Goal: Information Seeking & Learning: Learn about a topic

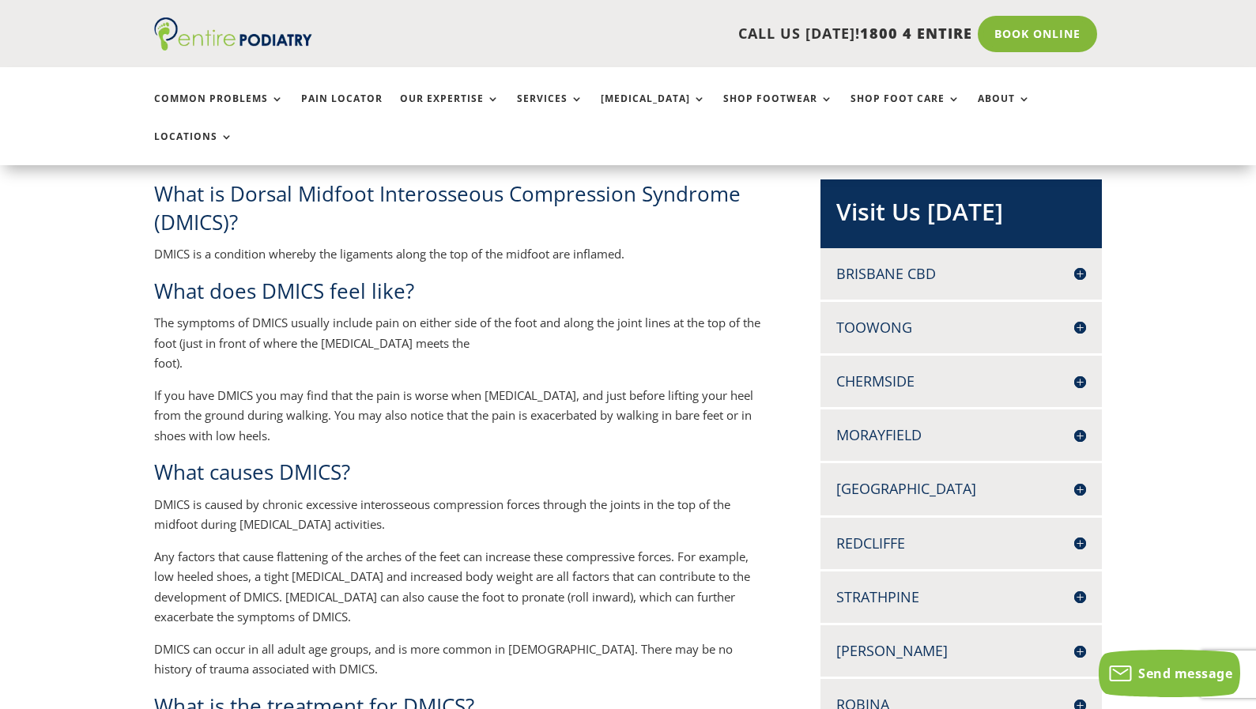
scroll to position [323, 0]
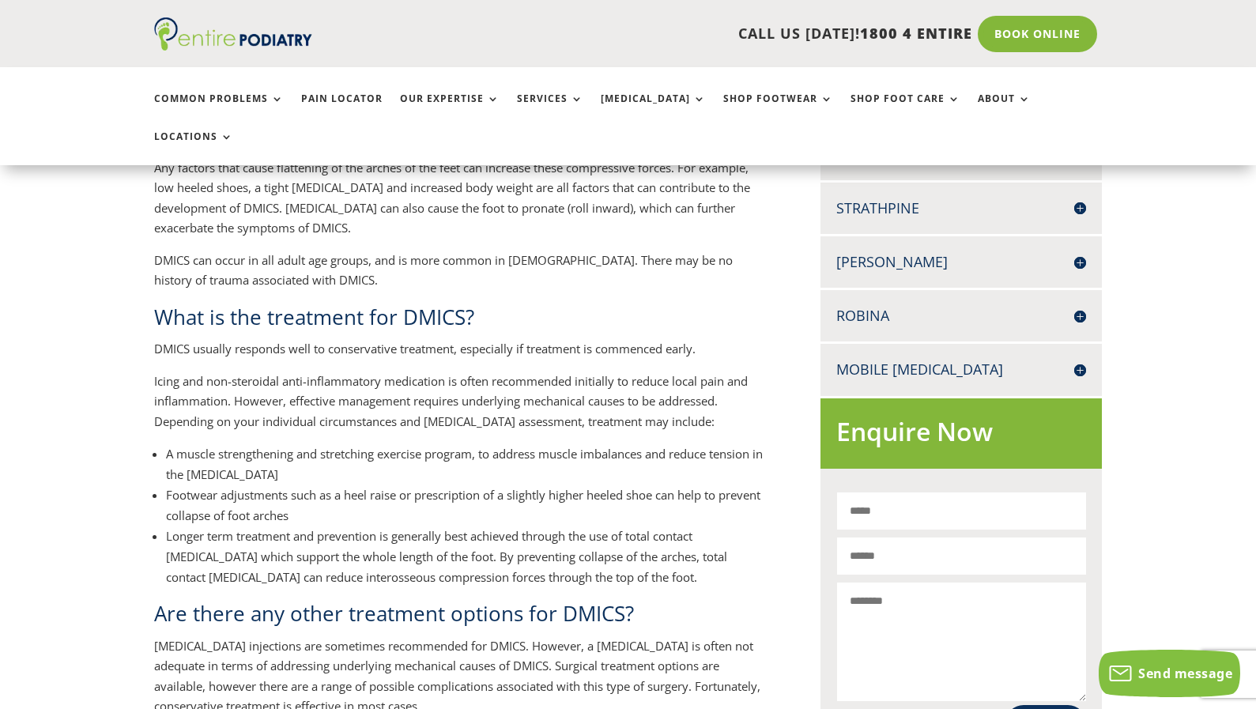
scroll to position [828, 0]
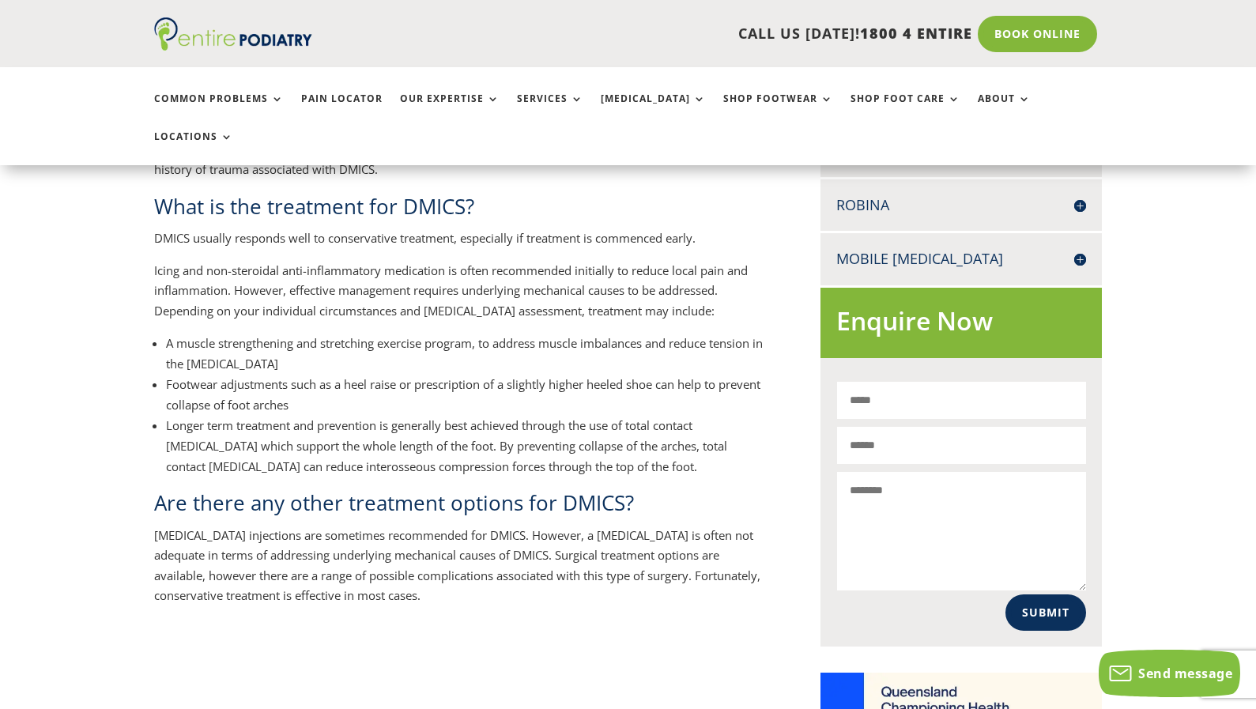
click at [96, 304] on div "What is Dorsal Midfoot Interosseous Compression Syndrome (DMICS)? DMICS is a co…" at bounding box center [628, 254] width 1256 height 1244
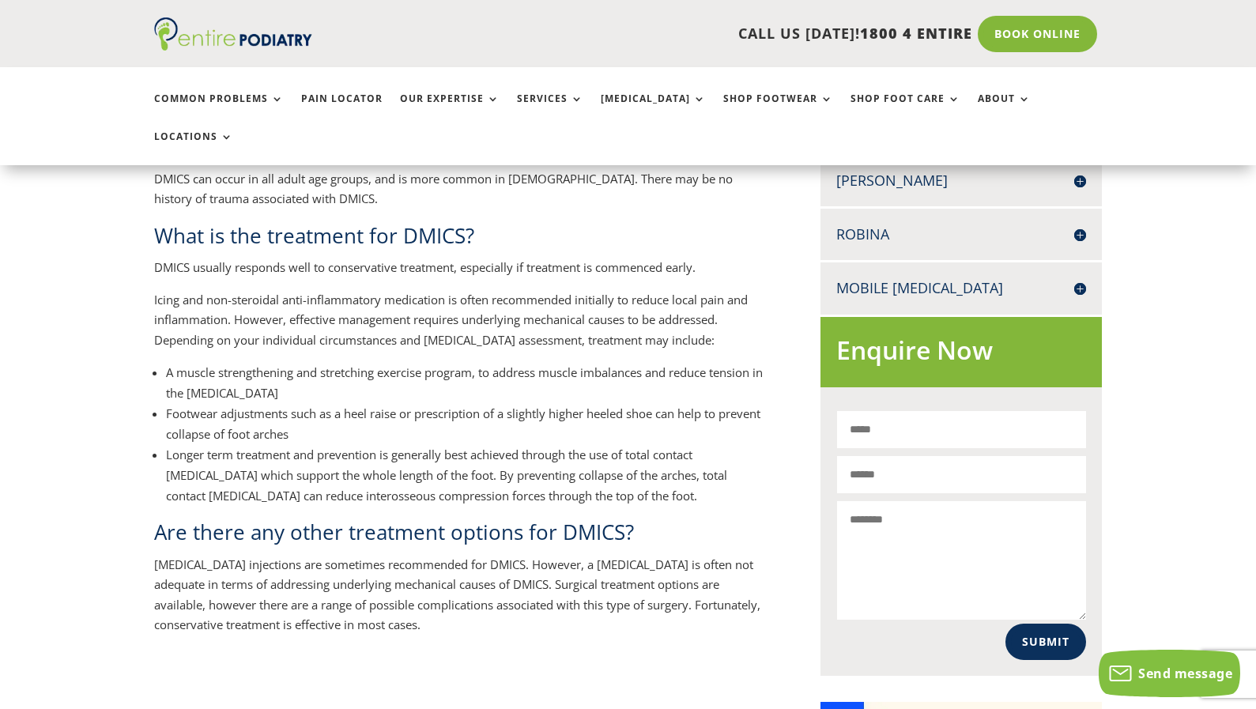
scroll to position [798, 0]
click at [85, 394] on div "What is Dorsal Midfoot Interosseous Compression Syndrome (DMICS)? DMICS is a co…" at bounding box center [628, 284] width 1256 height 1244
click at [86, 375] on div "What is Dorsal Midfoot Interosseous Compression Syndrome (DMICS)? DMICS is a co…" at bounding box center [628, 284] width 1256 height 1244
click at [85, 375] on div "What is Dorsal Midfoot Interosseous Compression Syndrome (DMICS)? DMICS is a co…" at bounding box center [628, 284] width 1256 height 1244
click at [85, 376] on div "What is Dorsal Midfoot Interosseous Compression Syndrome (DMICS)? DMICS is a co…" at bounding box center [628, 284] width 1256 height 1244
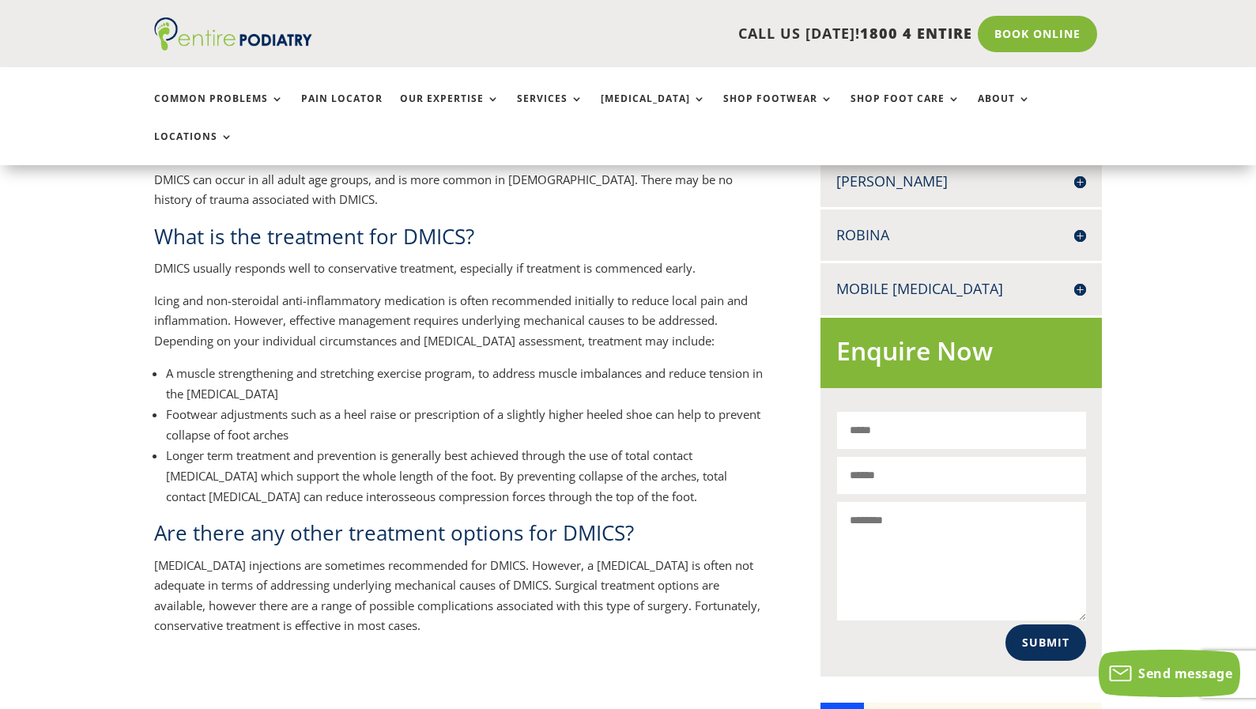
click at [86, 331] on div "What is Dorsal Midfoot Interosseous Compression Syndrome (DMICS)? DMICS is a co…" at bounding box center [628, 284] width 1256 height 1244
click at [85, 331] on div "What is Dorsal Midfoot Interosseous Compression Syndrome (DMICS)? DMICS is a co…" at bounding box center [628, 284] width 1256 height 1244
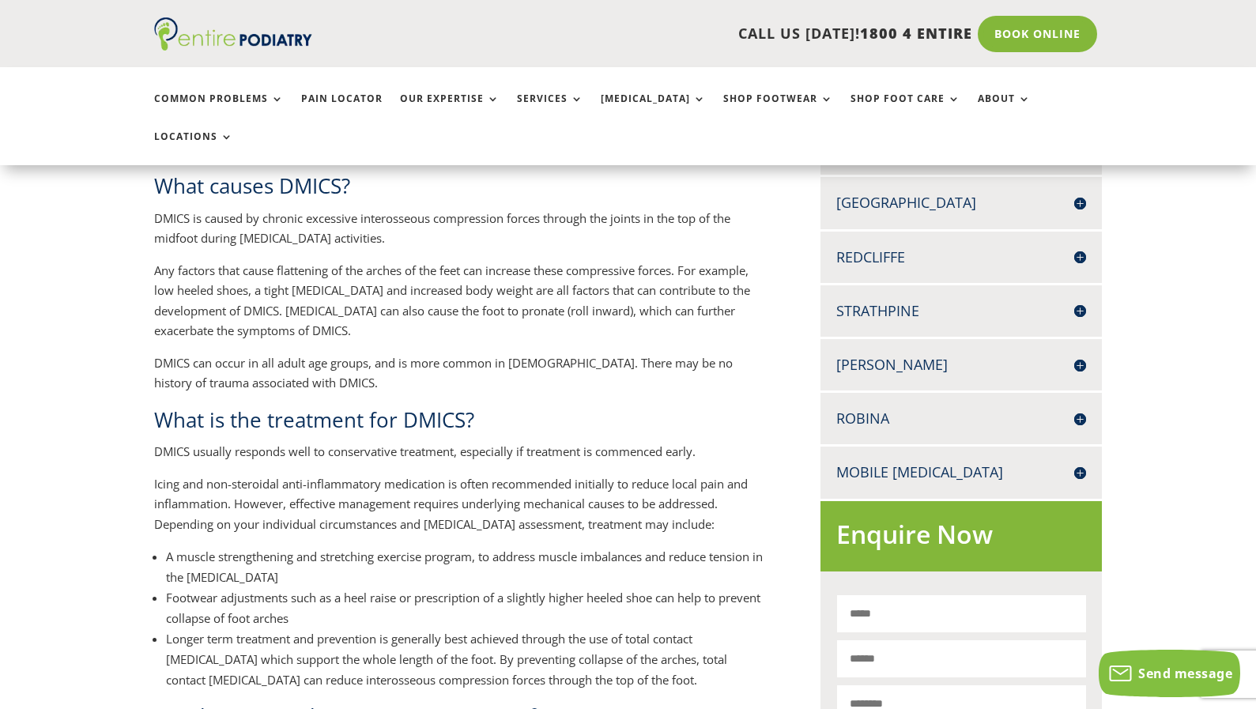
scroll to position [0, 0]
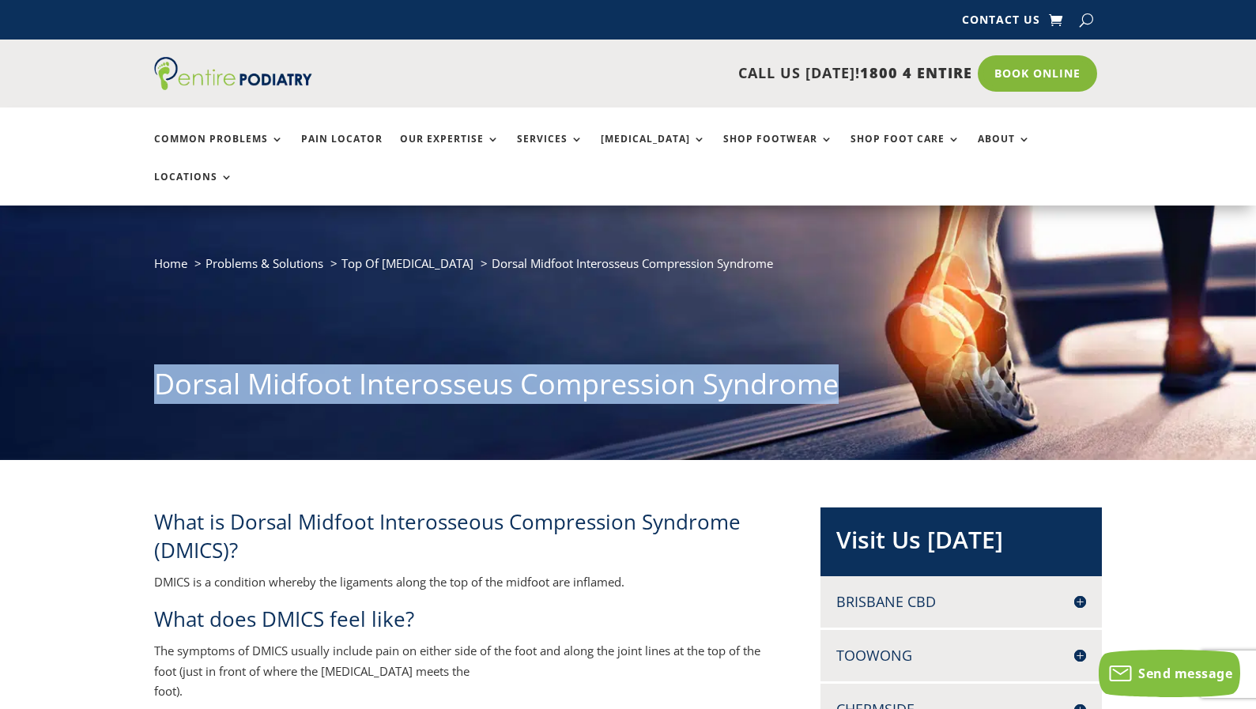
drag, startPoint x: 161, startPoint y: 342, endPoint x: 866, endPoint y: 338, distance: 705.2
click at [866, 364] on h1 "Dorsal Midfoot Interosseus Compression Syndrome" at bounding box center [628, 387] width 949 height 47
copy h1 "Dorsal Midfoot Interosseus Compression Syndrome"
